Goal: Task Accomplishment & Management: Complete application form

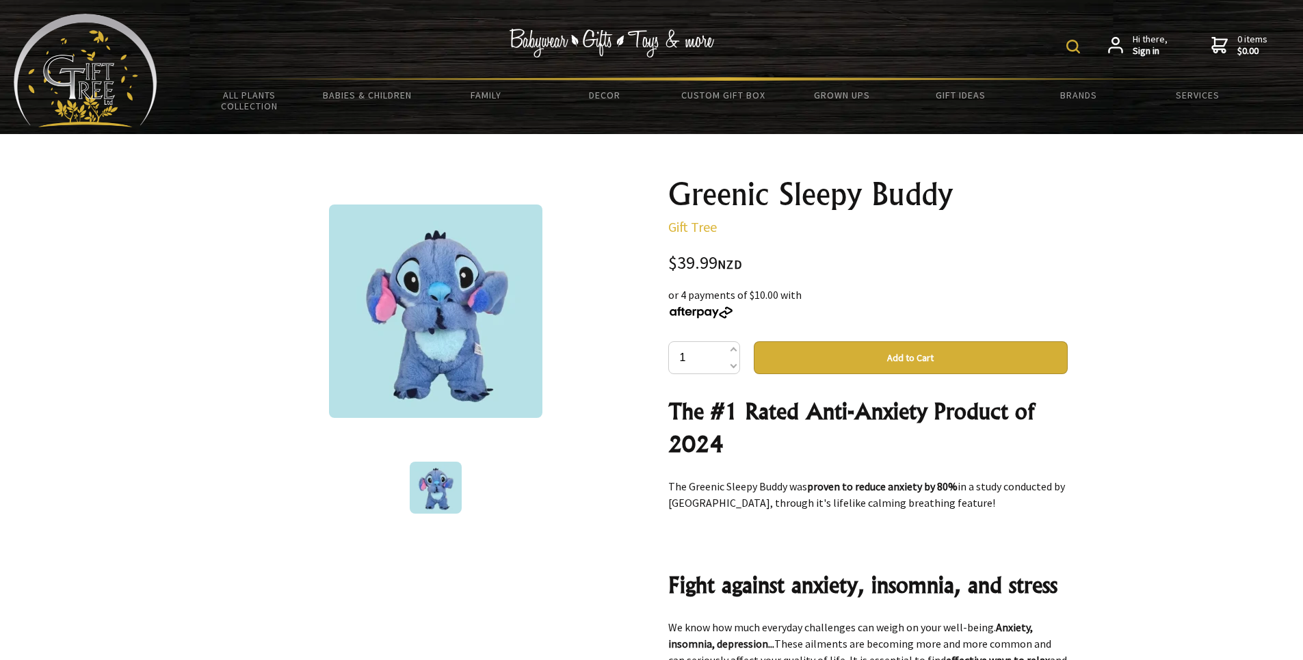
click at [433, 321] on img at bounding box center [435, 311] width 213 height 213
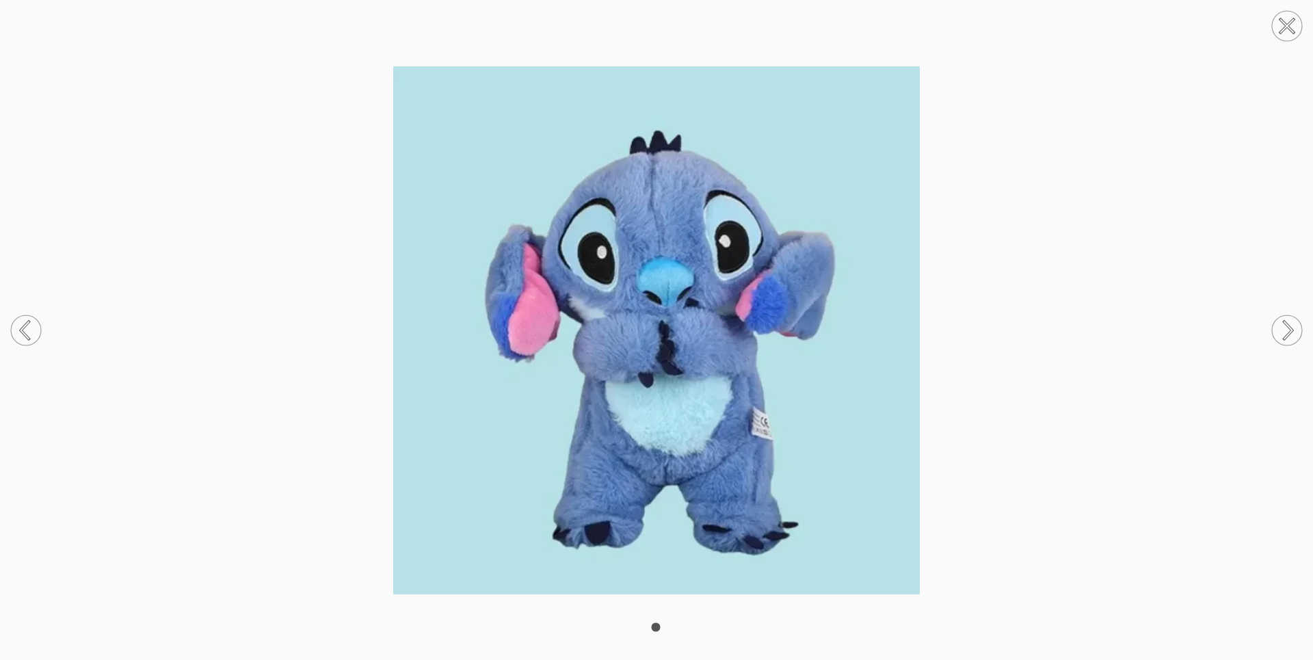
click at [1284, 321] on icon at bounding box center [1288, 330] width 8 height 18
click at [1289, 24] on icon at bounding box center [1287, 26] width 14 height 14
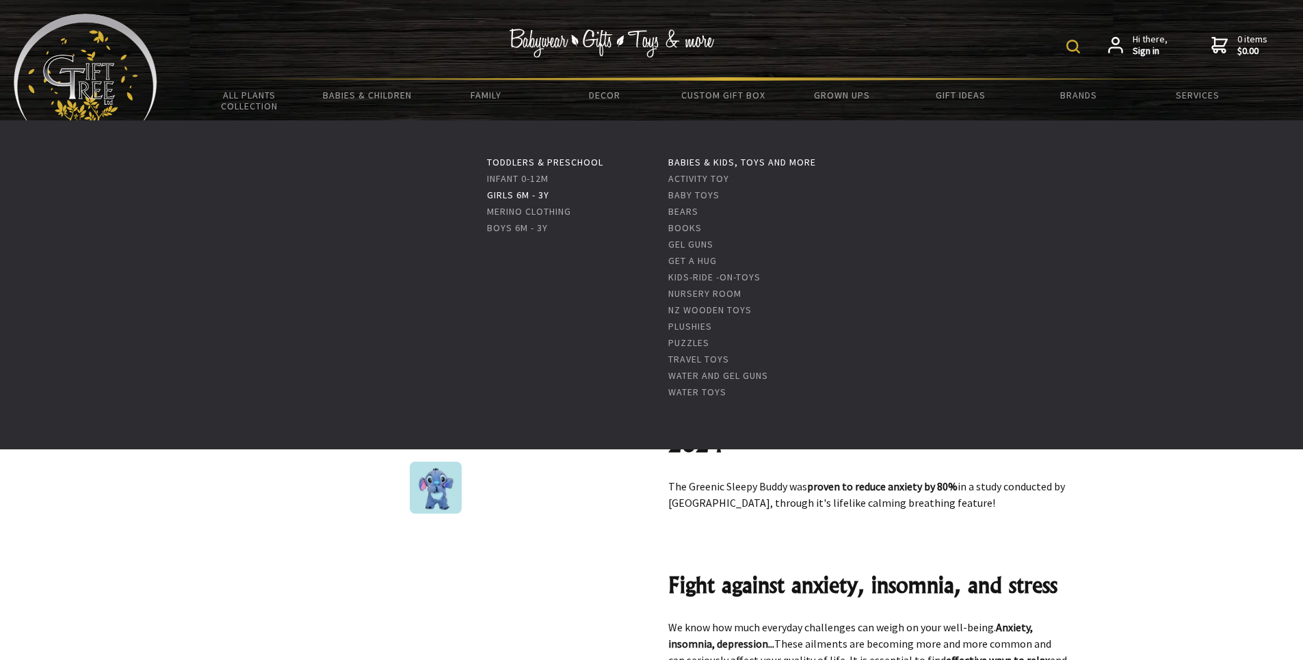
click at [531, 194] on link "Girls 6m - 3y" at bounding box center [518, 195] width 62 height 12
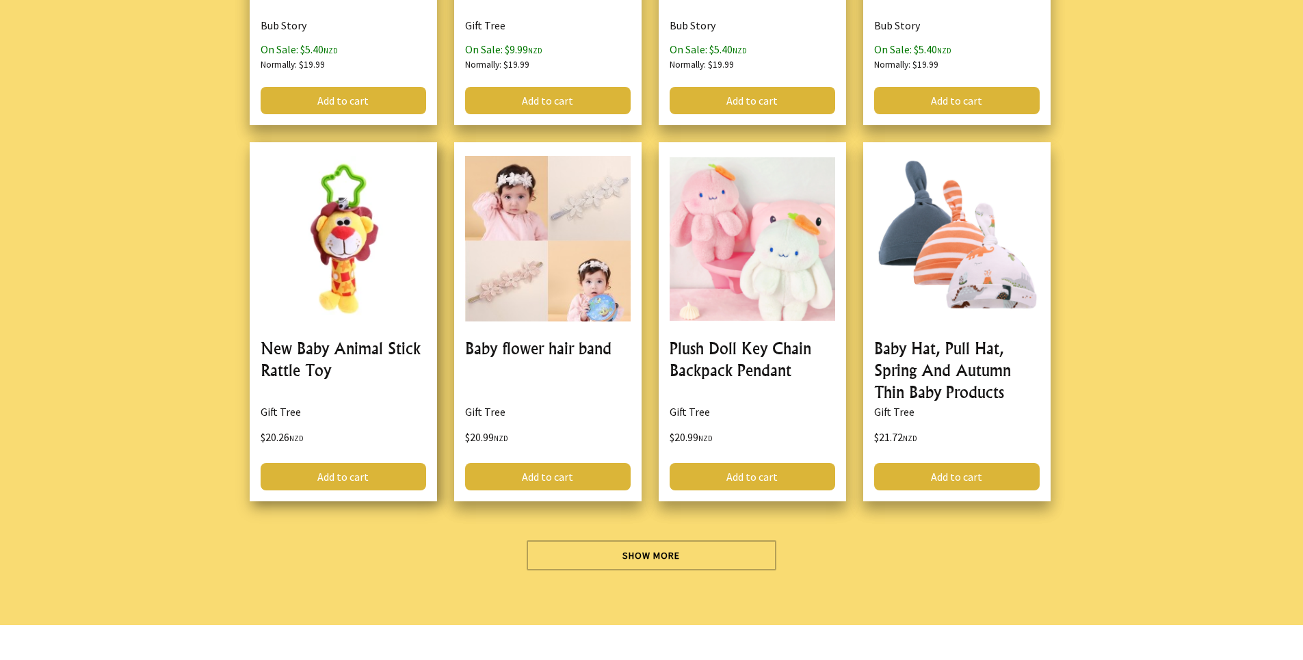
scroll to position [3762, 0]
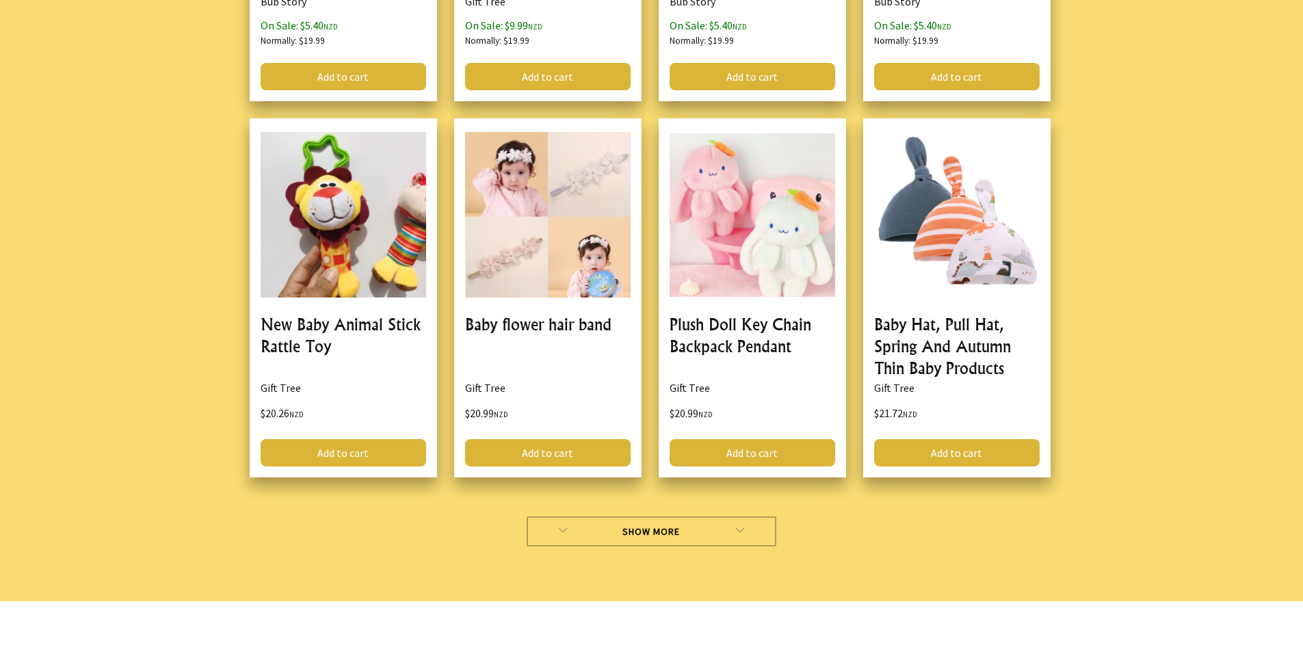
click at [771, 527] on link "Show More" at bounding box center [652, 531] width 250 height 30
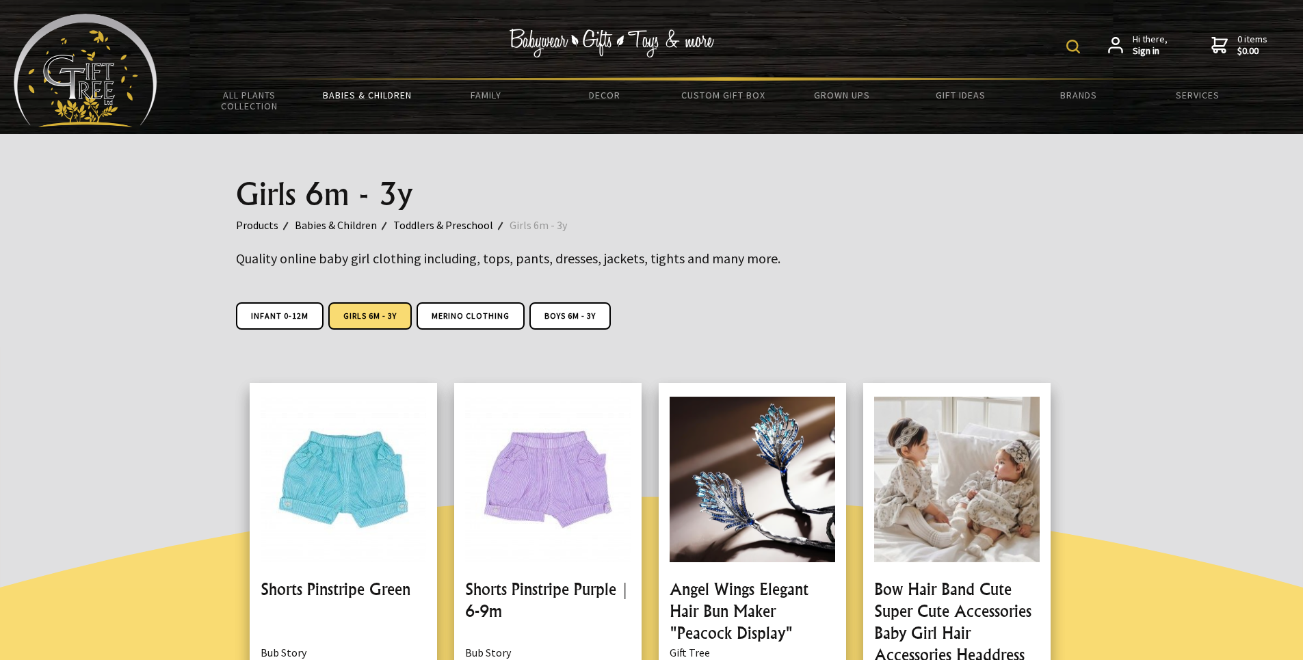
click at [1144, 42] on span "Hi there, Sign in" at bounding box center [1150, 46] width 35 height 24
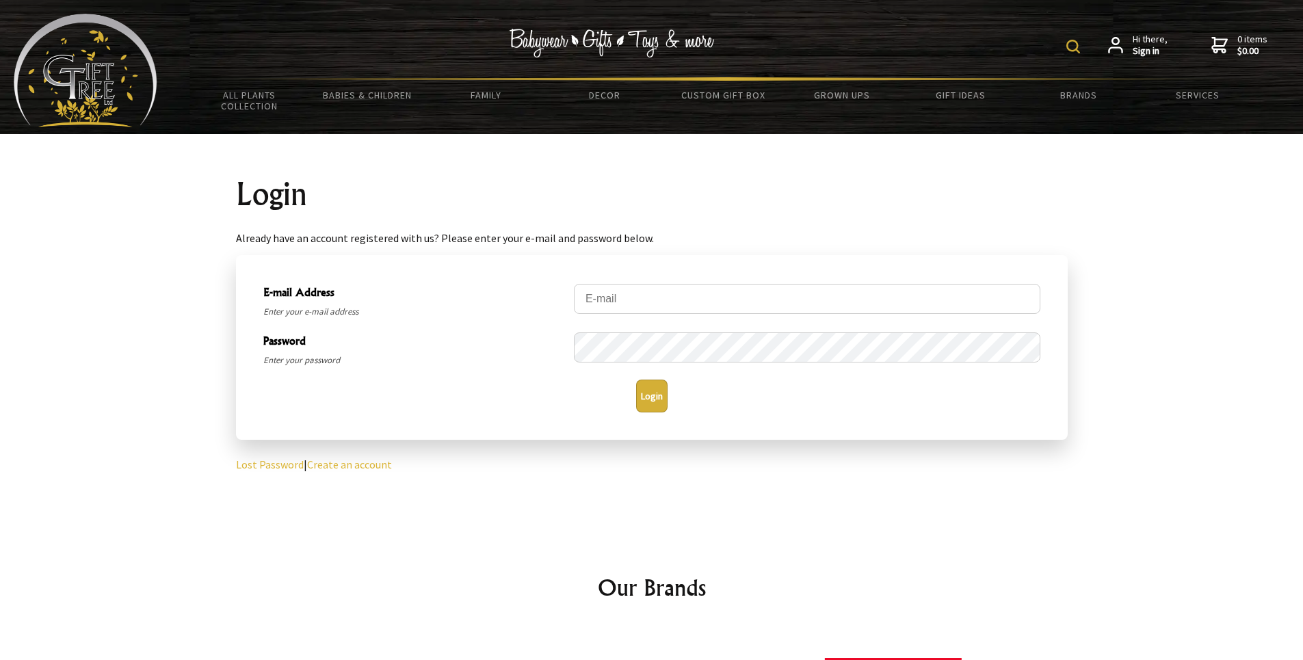
click at [346, 462] on link "Create an account" at bounding box center [349, 465] width 85 height 14
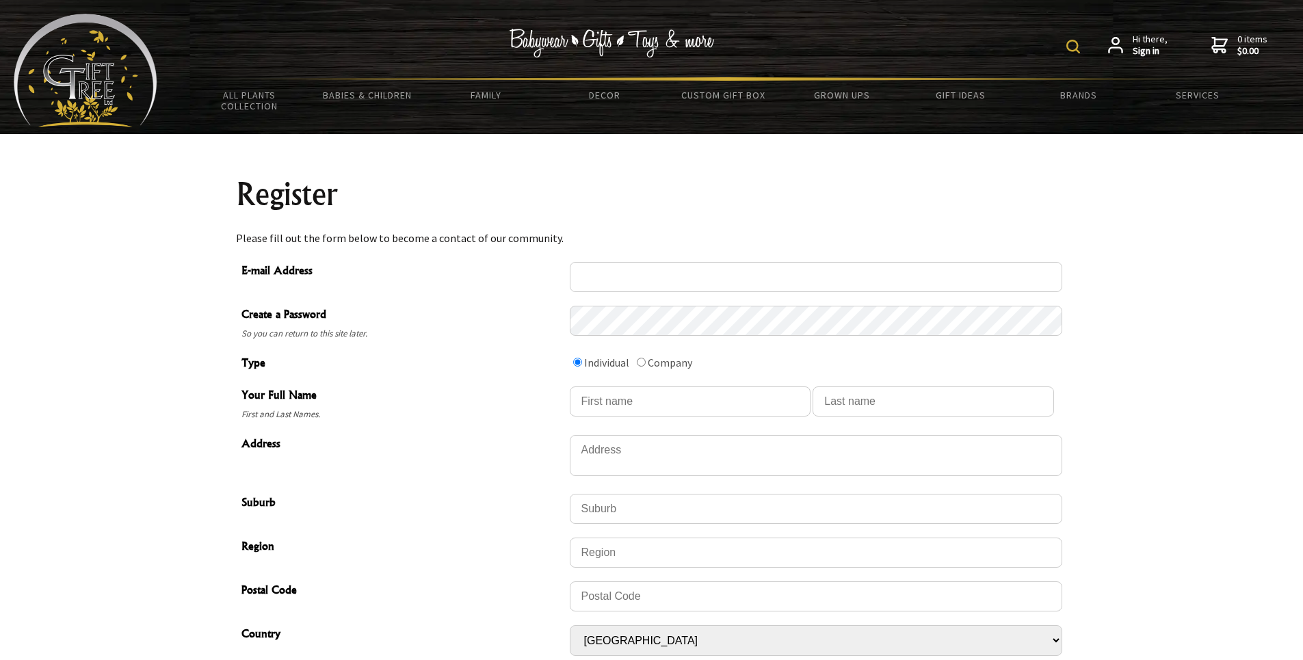
type input "[DOMAIN_NAME][EMAIL_ADDRESS][DOMAIN_NAME]"
type input "[PERSON_NAME]"
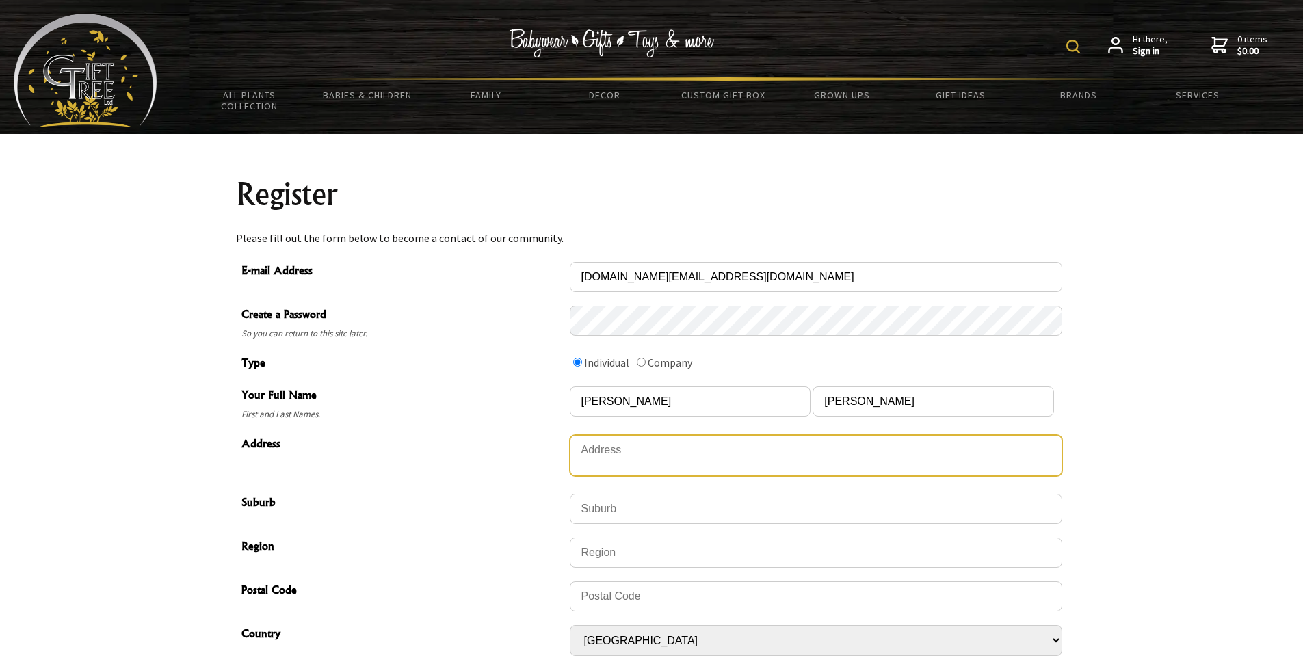
type textarea "[STREET_ADDRESS]"
type input "Whanganui"
type input "4571"
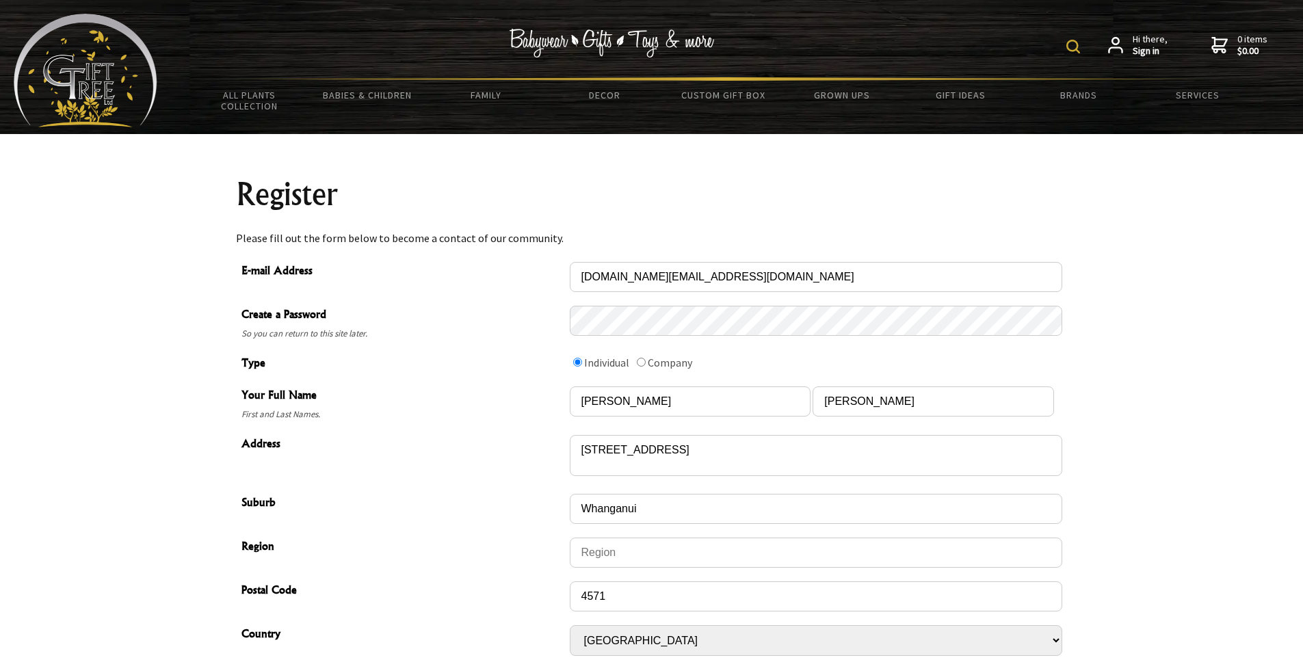
type input "0211453167"
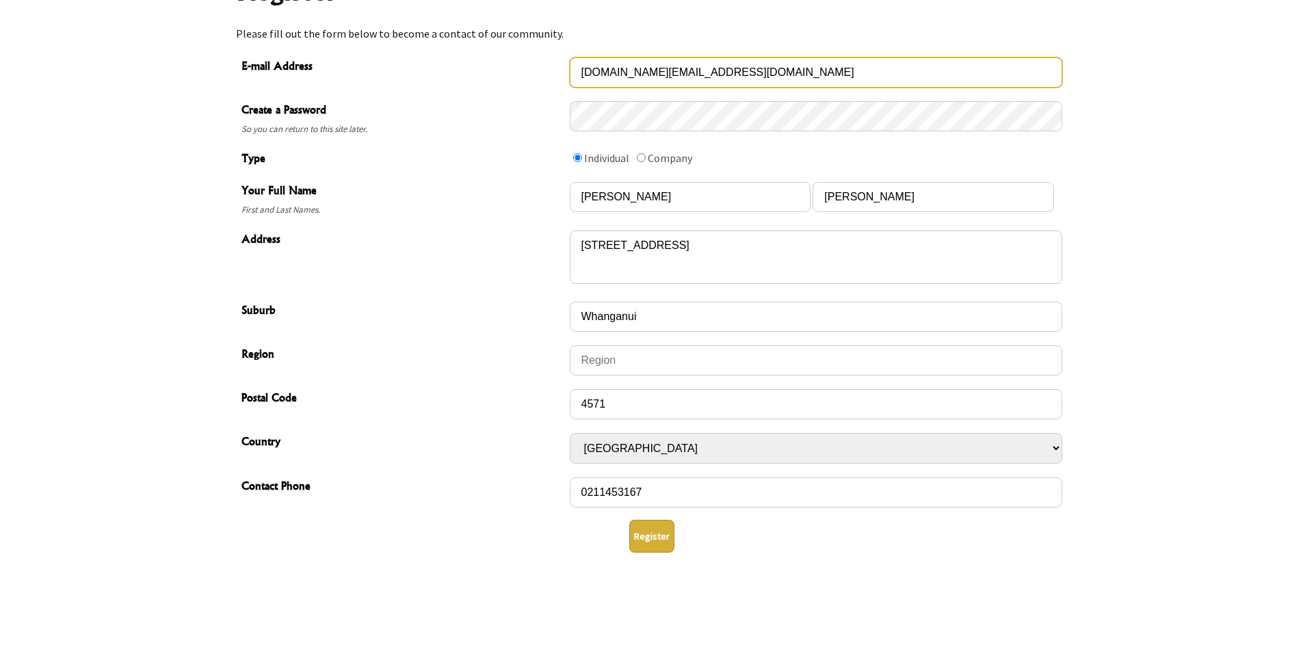
scroll to position [205, 0]
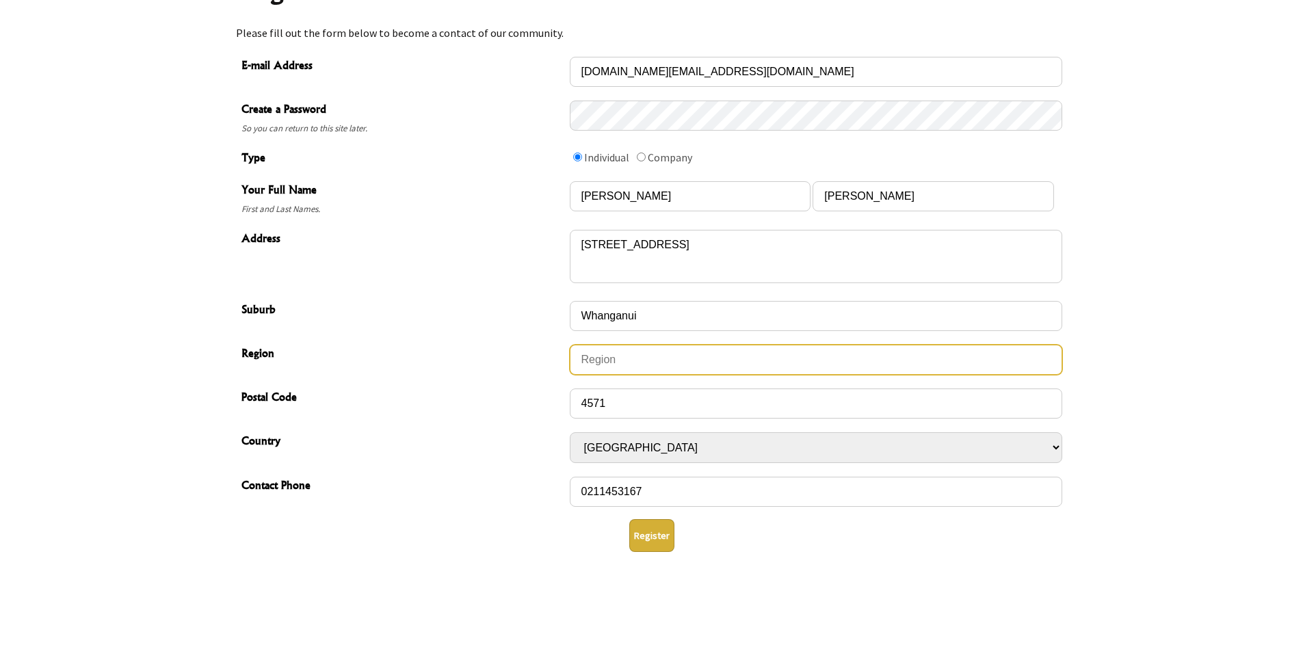
click at [604, 362] on input "Region" at bounding box center [816, 360] width 492 height 30
type input "w"
type input "Wanganui/[GEOGRAPHIC_DATA]"
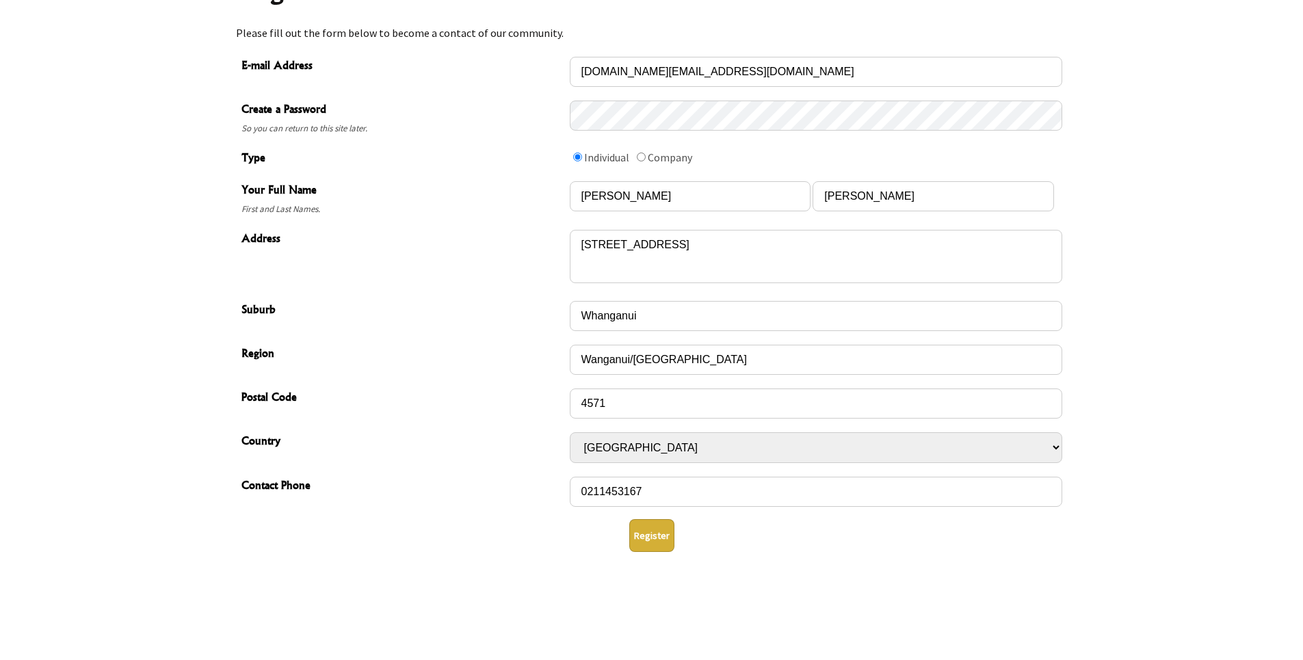
click at [715, 529] on div "Register" at bounding box center [651, 535] width 821 height 33
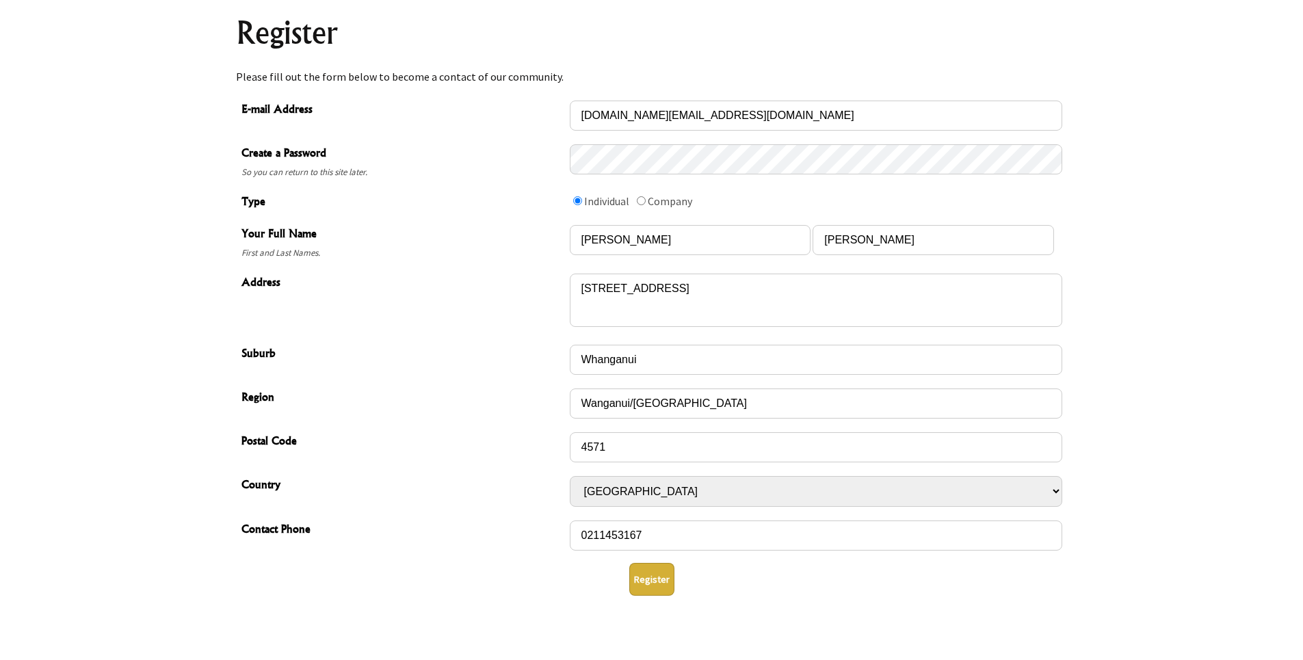
scroll to position [137, 0]
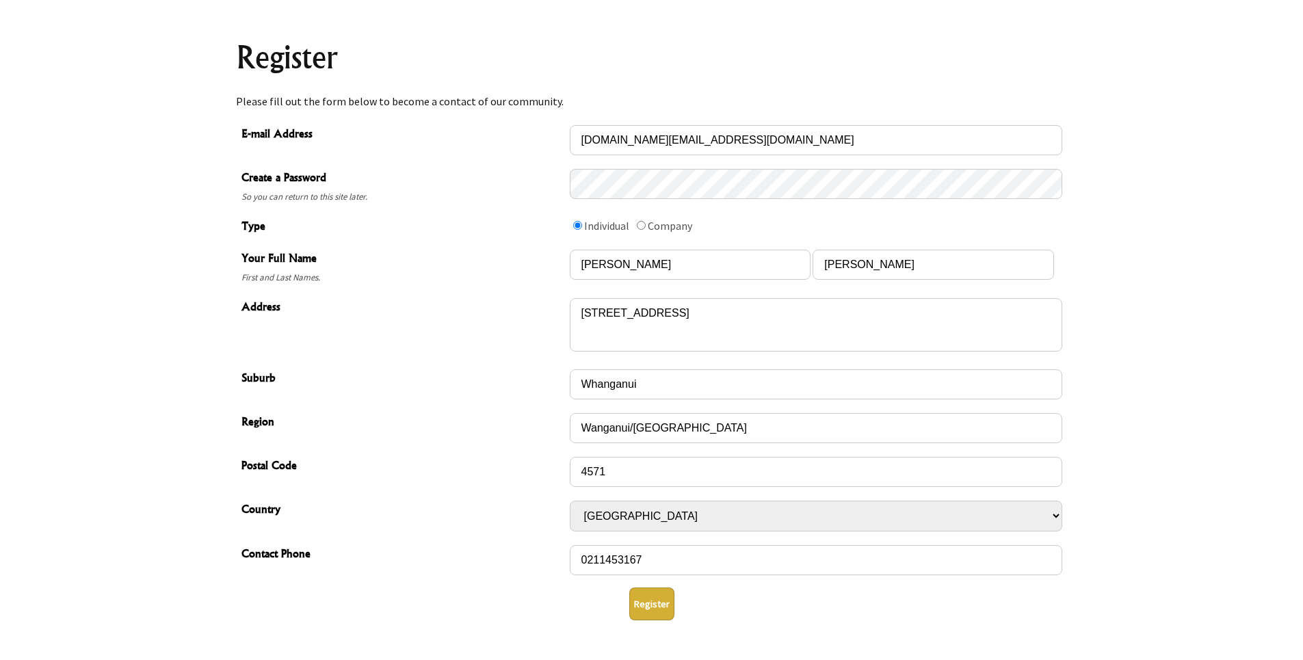
click at [656, 596] on button "Register" at bounding box center [651, 604] width 45 height 33
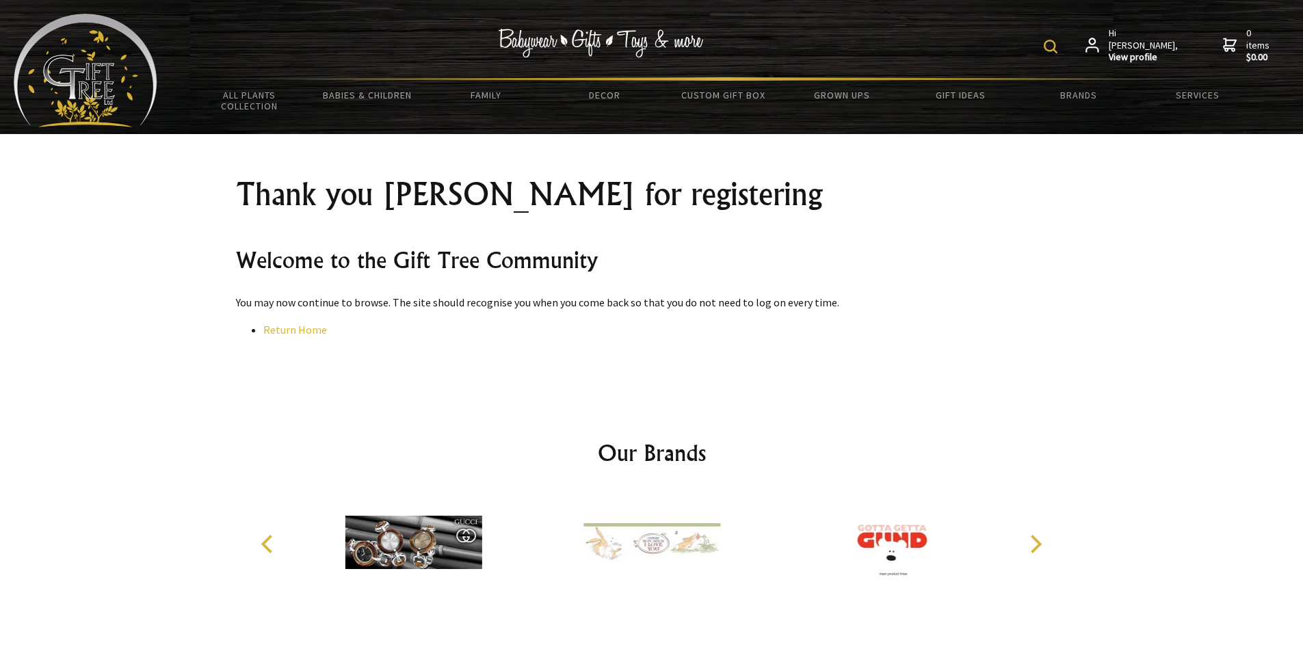
click at [1125, 41] on span "Hi Carolyn, View profile" at bounding box center [1144, 45] width 70 height 36
